Goal: Information Seeking & Learning: Check status

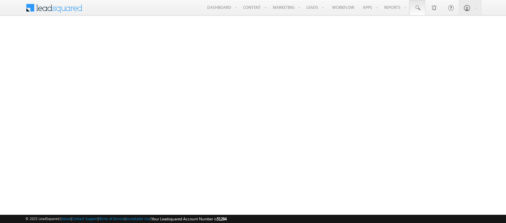
click at [417, 8] on span at bounding box center [417, 8] width 7 height 7
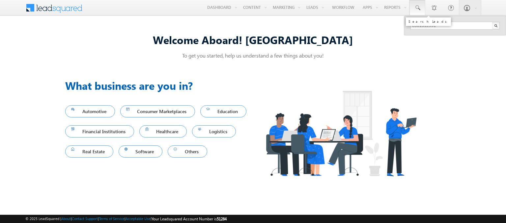
type input "8981312991"
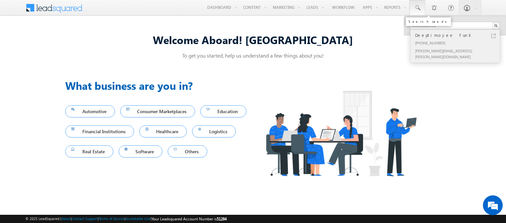
click at [458, 35] on div "Deeptimoyee Funk" at bounding box center [457, 35] width 88 height 7
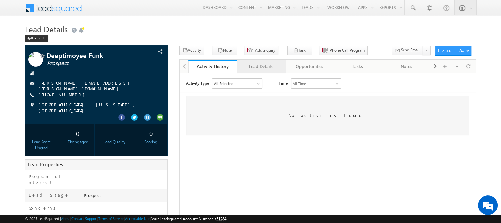
click at [260, 66] on div "Lead Details" at bounding box center [260, 67] width 37 height 8
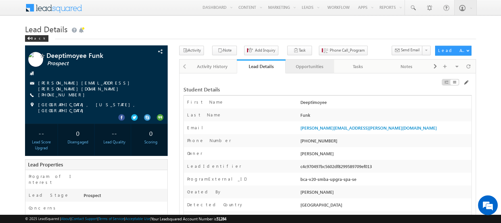
click at [309, 66] on div "Opportunities" at bounding box center [309, 67] width 37 height 8
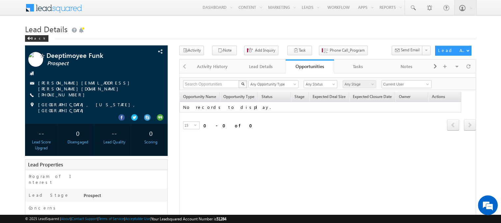
click at [58, 7] on span at bounding box center [58, 7] width 48 height 12
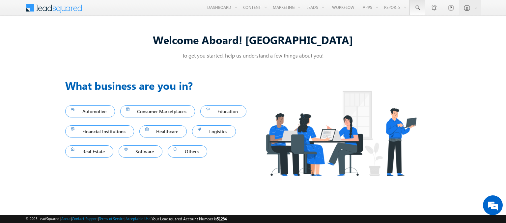
click at [417, 8] on span at bounding box center [417, 8] width 7 height 7
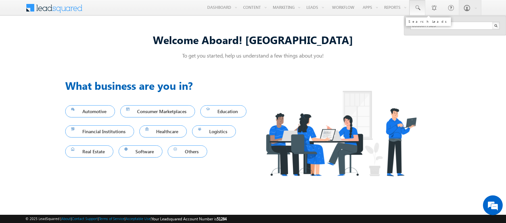
type input "8955677925"
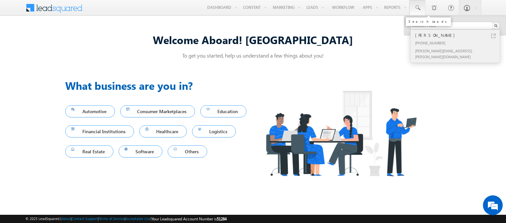
click at [458, 35] on div "[PERSON_NAME]" at bounding box center [457, 35] width 88 height 7
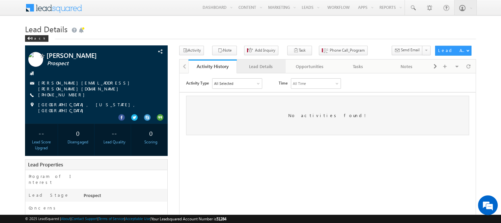
click at [260, 66] on div "Lead Details" at bounding box center [260, 67] width 37 height 8
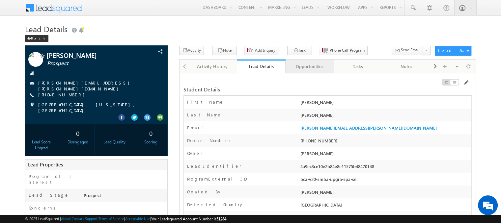
click at [309, 66] on div "Opportunities" at bounding box center [309, 67] width 37 height 8
